Goal: Navigation & Orientation: Find specific page/section

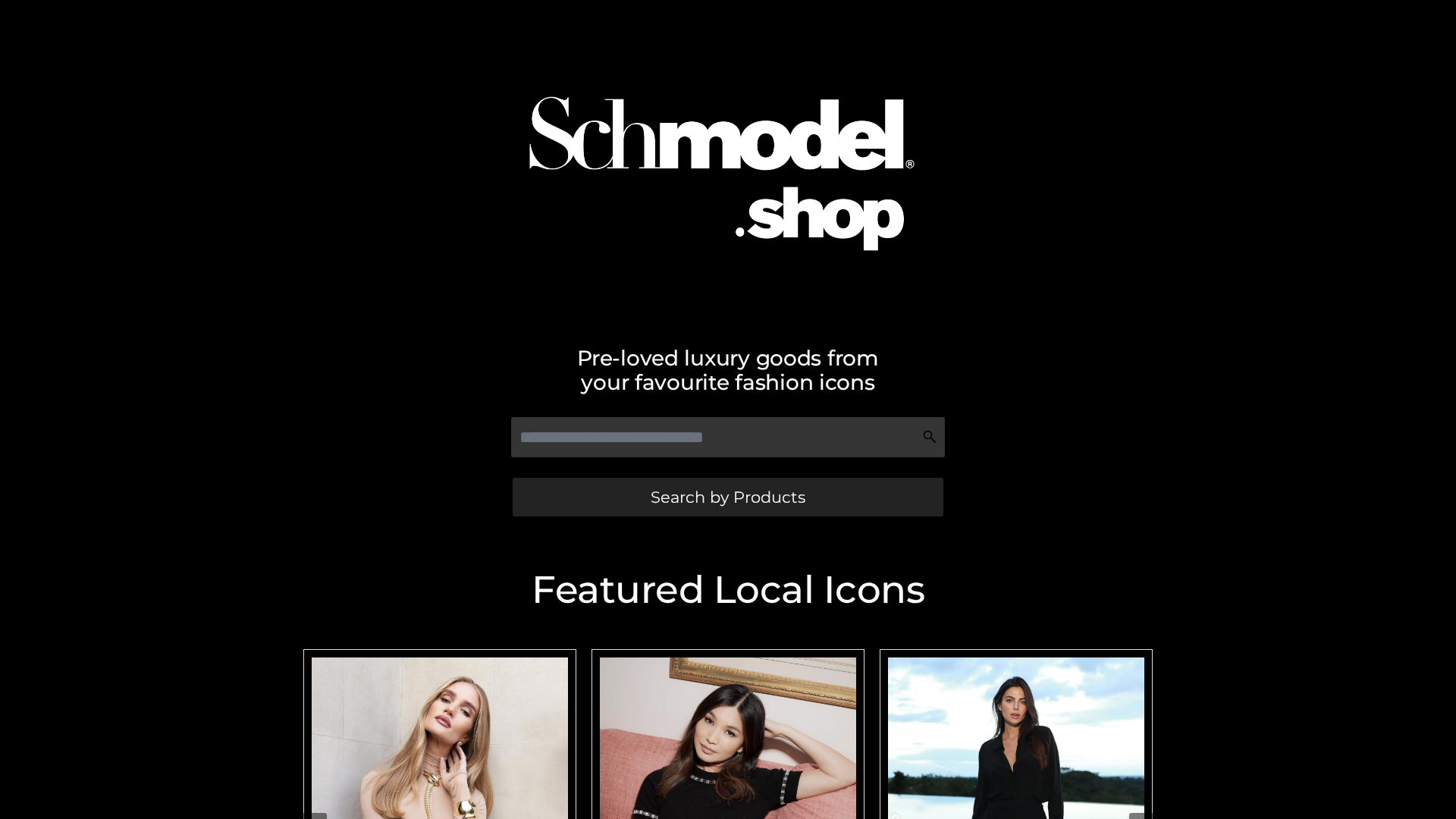
click at [728, 496] on span "Search by Products" at bounding box center [728, 497] width 154 height 16
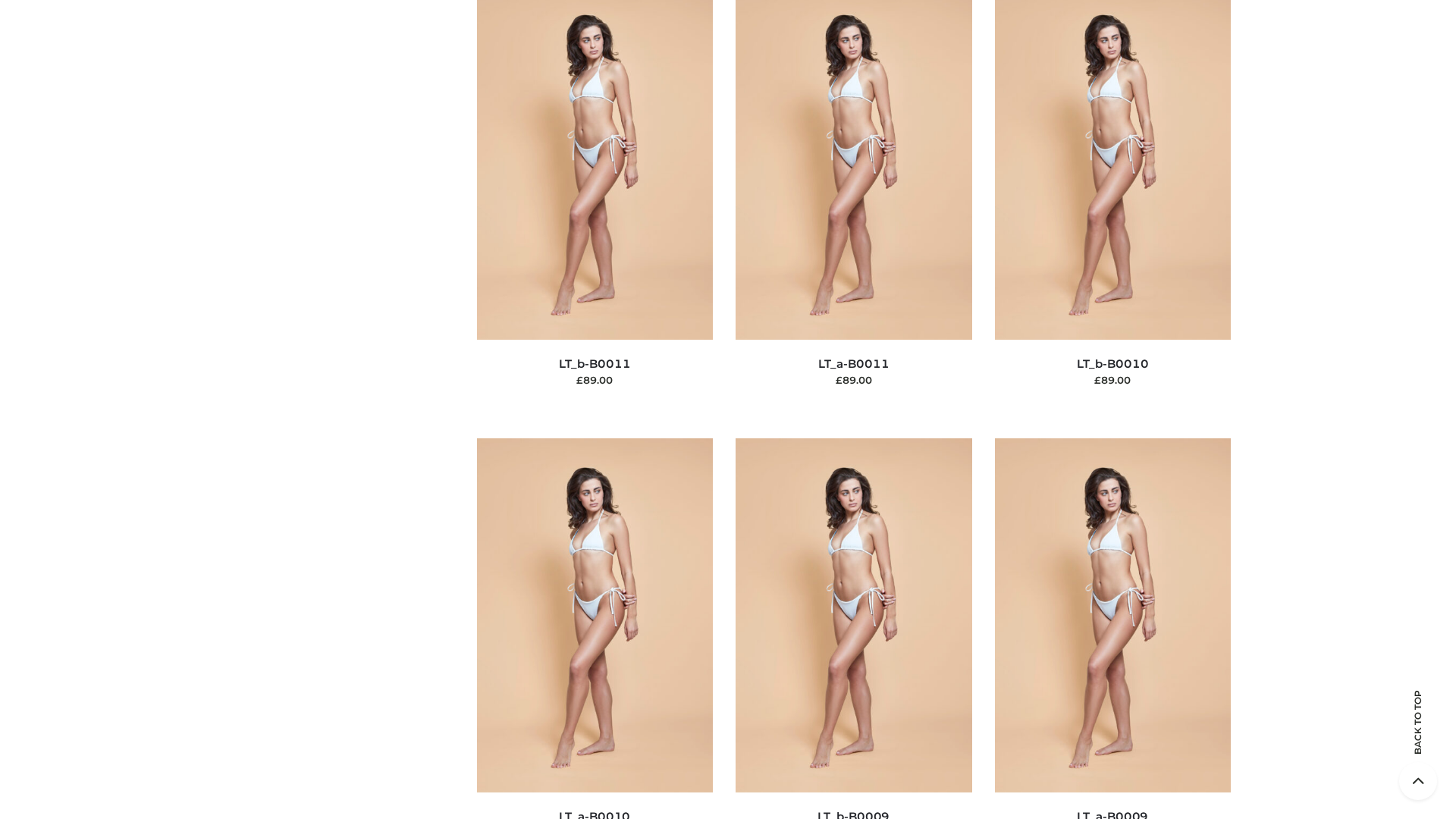
scroll to position [6812, 0]
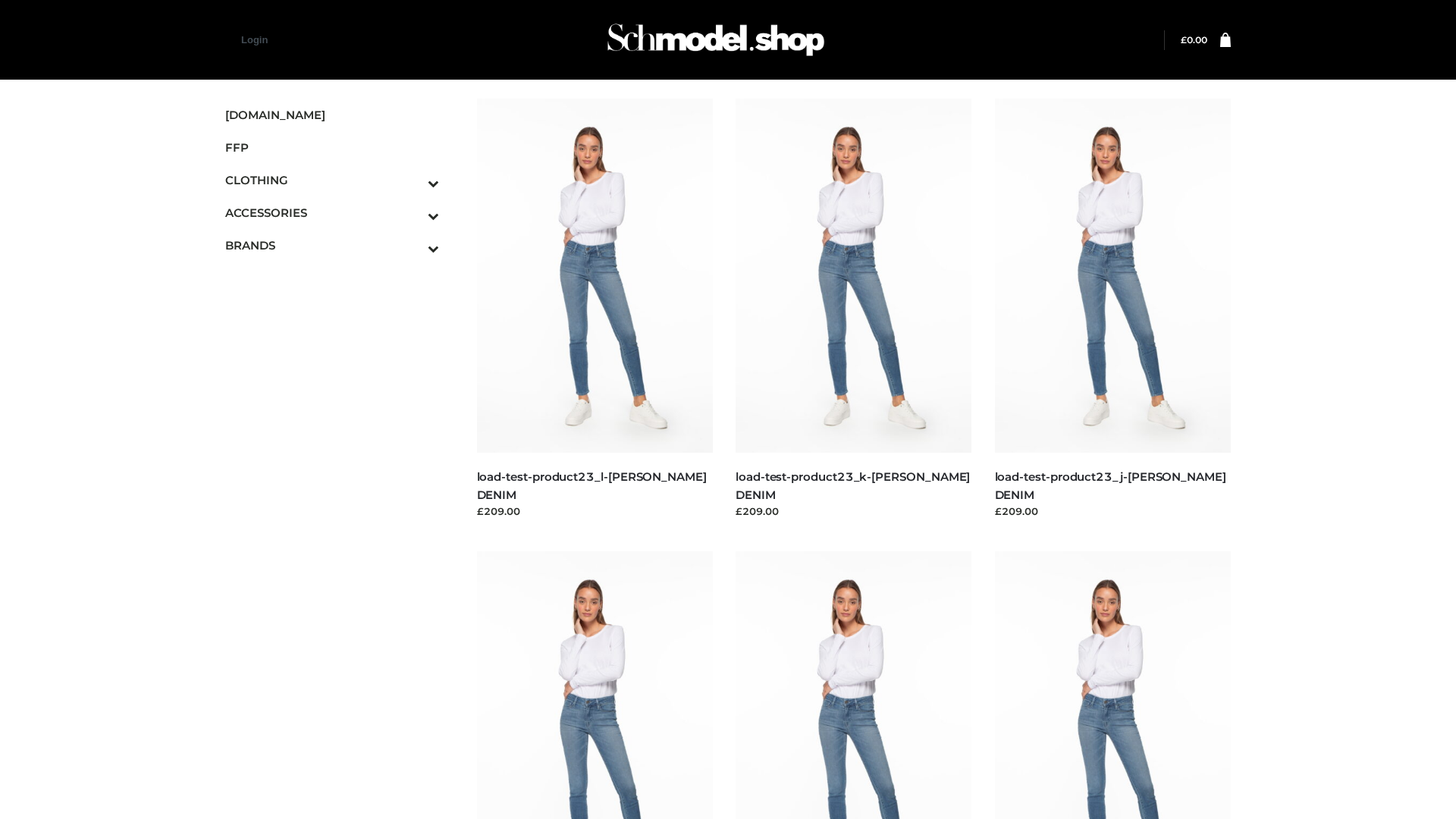
scroll to position [1330, 0]
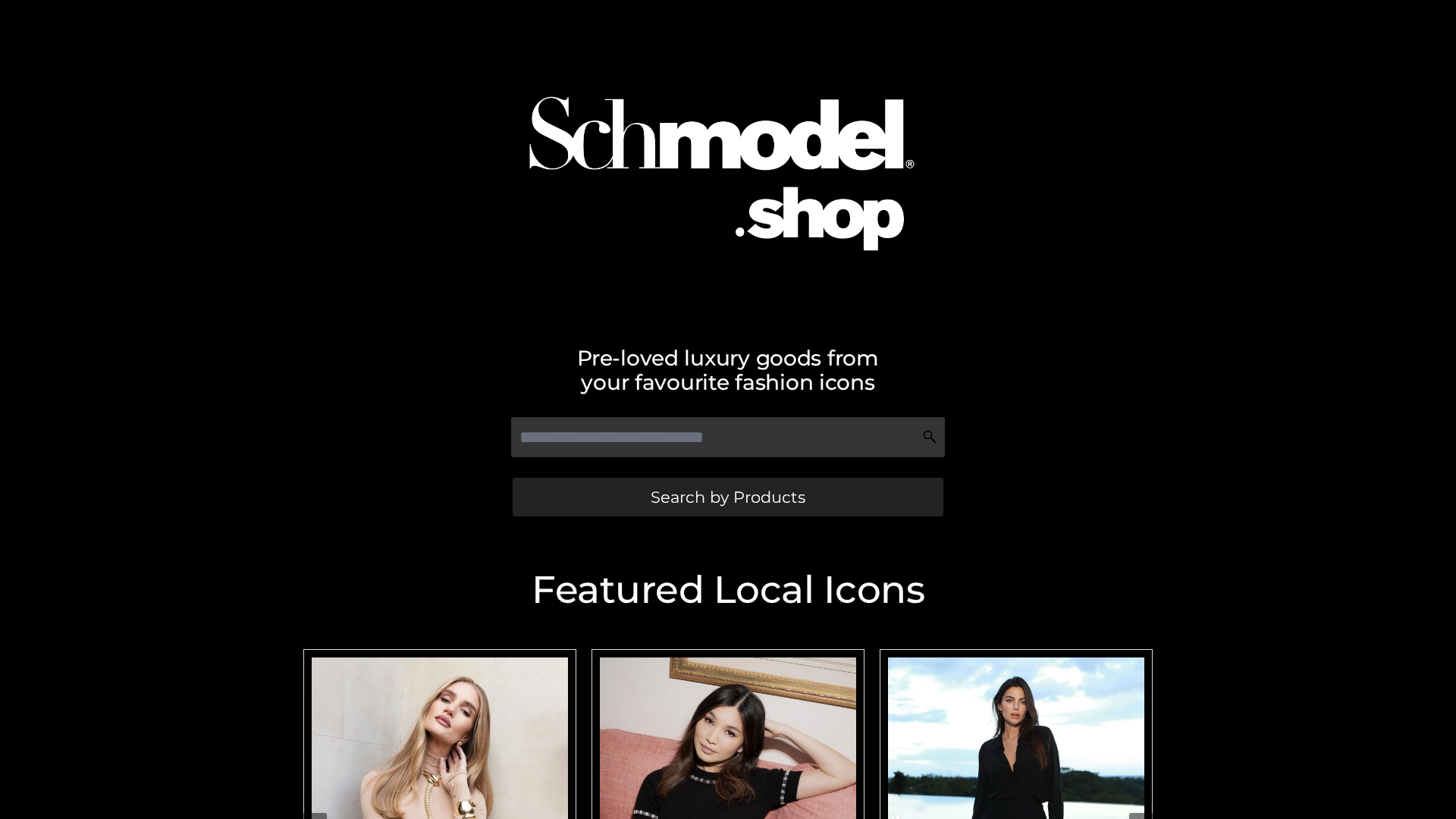
click at [728, 496] on span "Search by Products" at bounding box center [728, 497] width 154 height 16
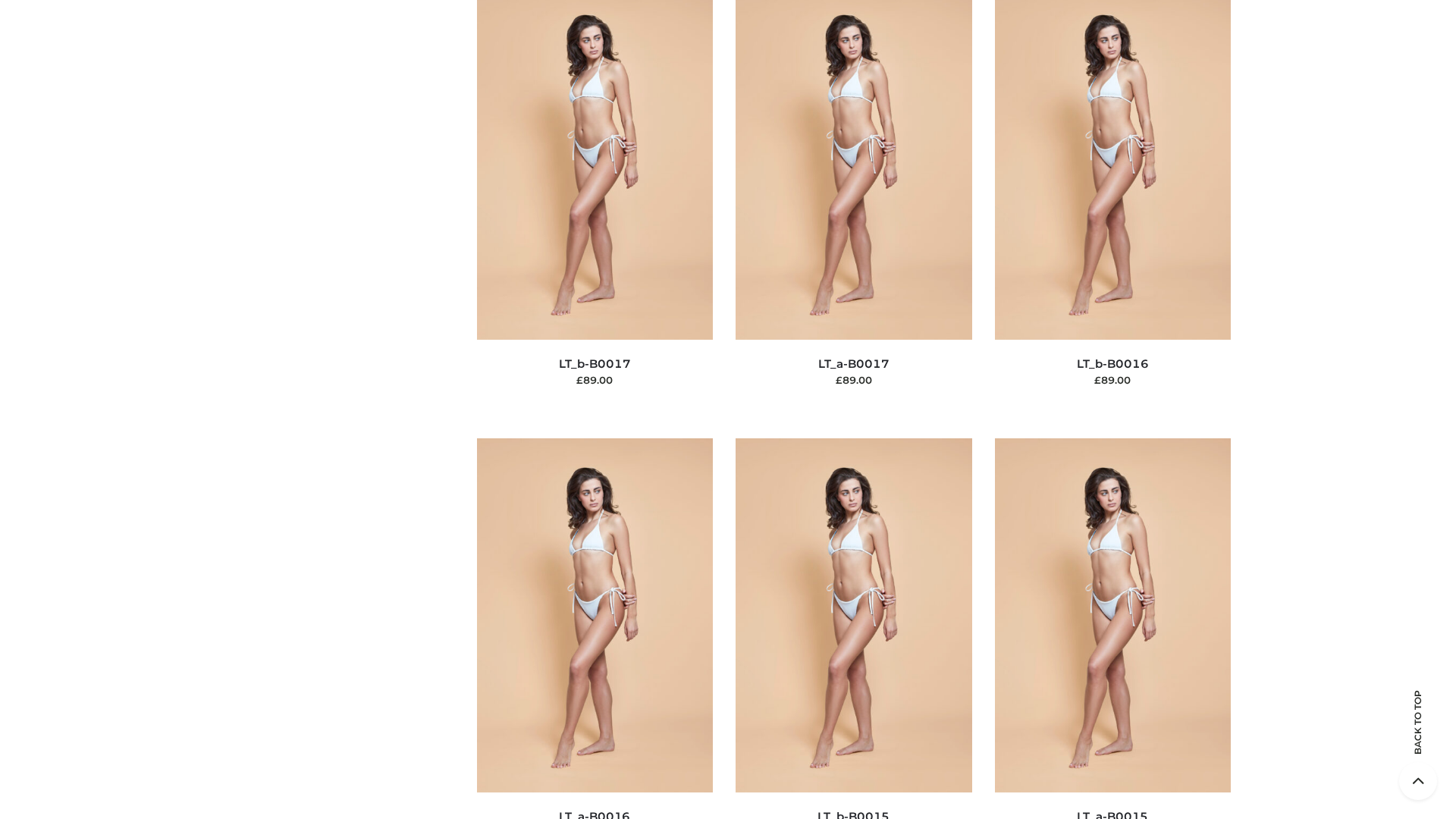
scroll to position [4984, 0]
